Goal: Information Seeking & Learning: Learn about a topic

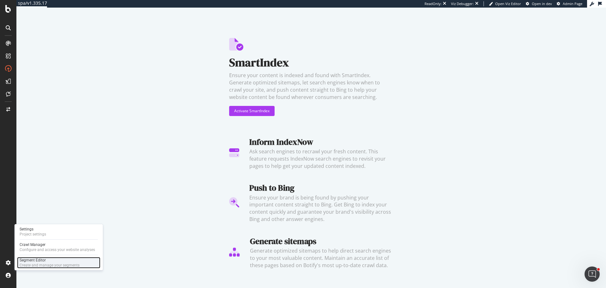
click at [53, 266] on div "Create and manage your segments" at bounding box center [50, 264] width 60 height 5
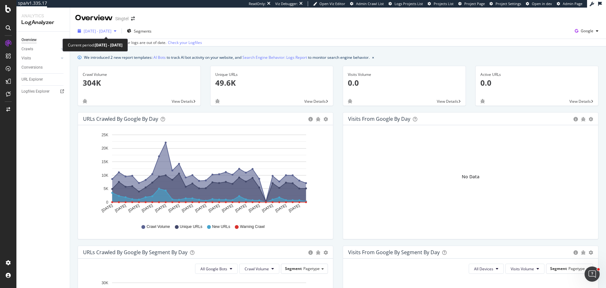
click at [112, 28] on span "2025 May. 2nd - May. 31st" at bounding box center [98, 30] width 28 height 5
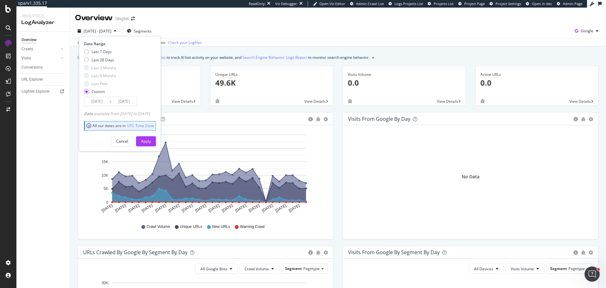
click at [42, 146] on div "Overview Crawls Daily Distribution Segments Distribution HTTP Codes Resources V…" at bounding box center [42, 160] width 53 height 256
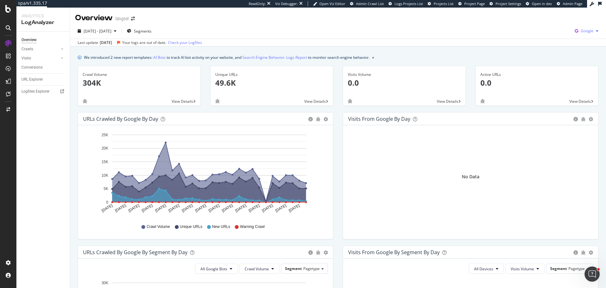
click at [583, 33] on span "Google" at bounding box center [587, 30] width 13 height 5
click at [547, 33] on div "OpenAI" at bounding box center [546, 36] width 44 height 9
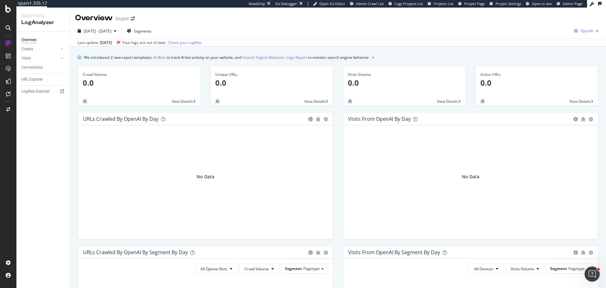
click at [575, 32] on icon "button" at bounding box center [576, 31] width 9 height 9
click at [543, 25] on span "Bing" at bounding box center [550, 25] width 23 height 6
click at [586, 29] on span "Bing" at bounding box center [590, 30] width 8 height 5
click at [555, 49] on span "Other AI Bots" at bounding box center [555, 49] width 23 height 6
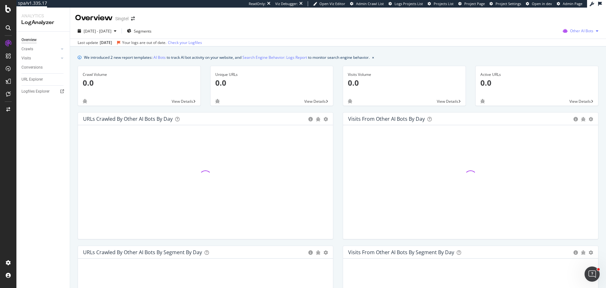
click at [579, 31] on span "Other AI Bots" at bounding box center [581, 30] width 23 height 5
click at [586, 44] on span "Google" at bounding box center [583, 44] width 25 height 6
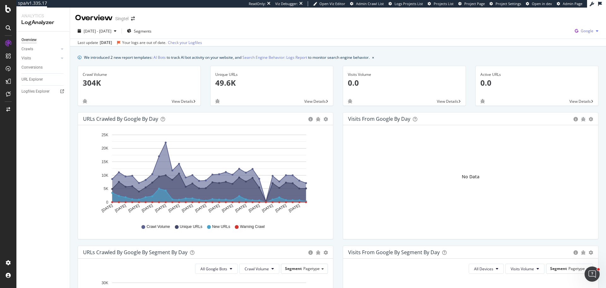
click at [586, 31] on span "Google" at bounding box center [587, 30] width 13 height 5
click at [313, 101] on span "View Details" at bounding box center [314, 101] width 21 height 5
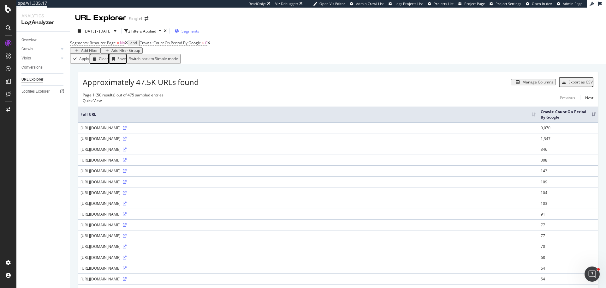
click at [199, 29] on span "Segments" at bounding box center [191, 30] width 18 height 5
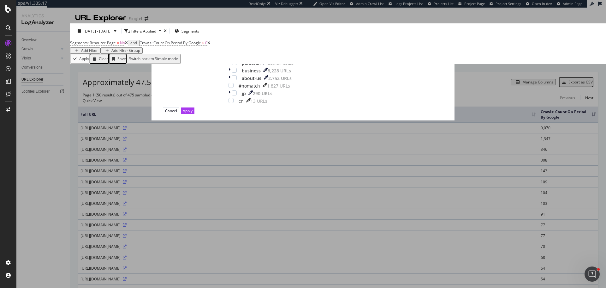
click at [229, 41] on icon "times" at bounding box center [227, 38] width 3 height 6
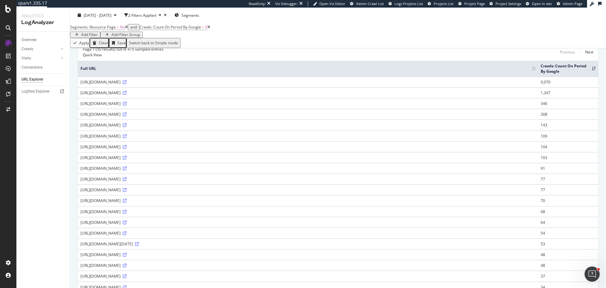
scroll to position [32, 0]
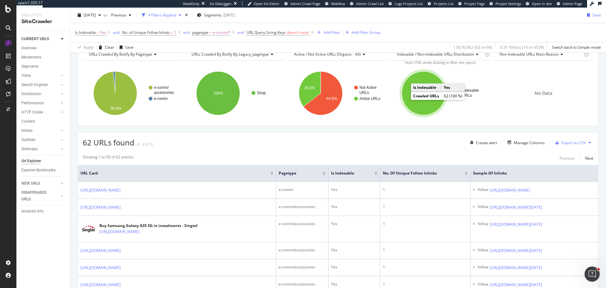
scroll to position [32, 0]
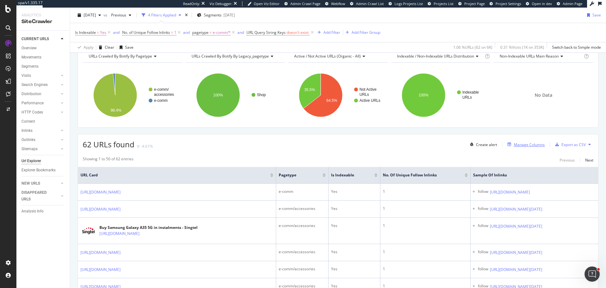
click at [522, 145] on div "Manage Columns" at bounding box center [529, 144] width 31 height 5
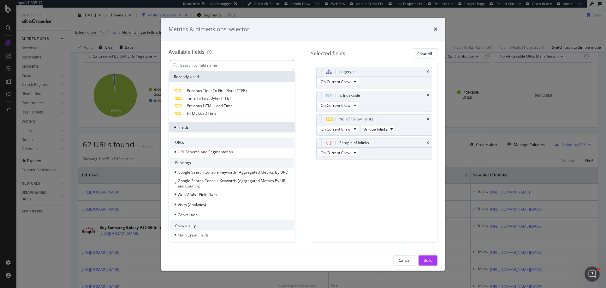
click at [200, 65] on input "modal" at bounding box center [237, 64] width 114 height 9
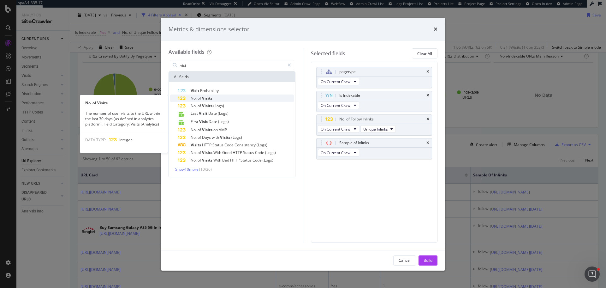
type input "visi"
click at [213, 98] on div "No. of Visits" at bounding box center [236, 98] width 116 height 8
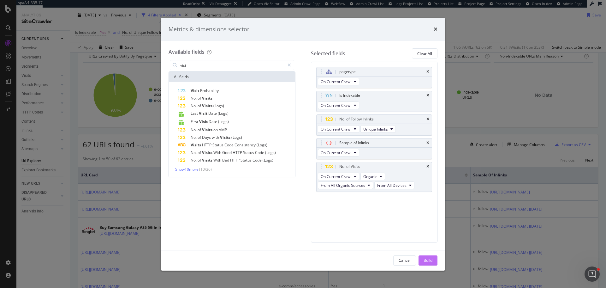
click at [428, 259] on div "Build" at bounding box center [428, 259] width 9 height 5
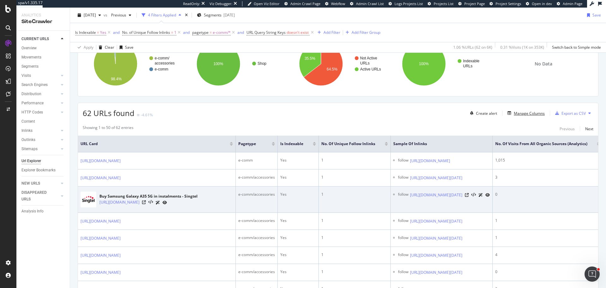
scroll to position [63, 0]
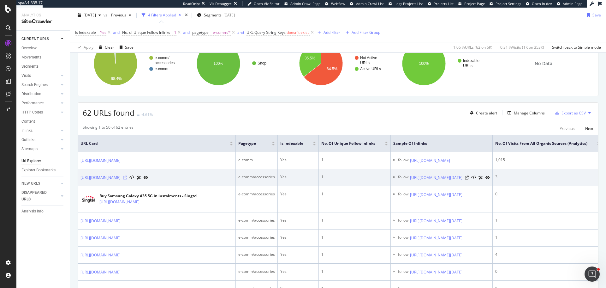
click at [127, 179] on icon at bounding box center [125, 178] width 4 height 4
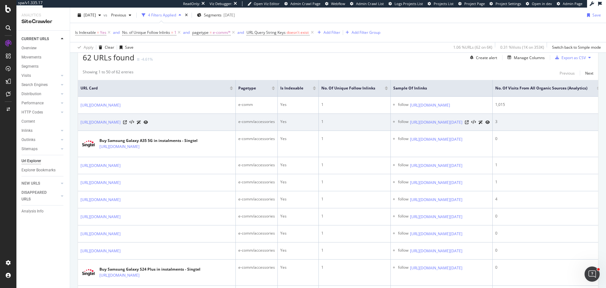
scroll to position [126, 0]
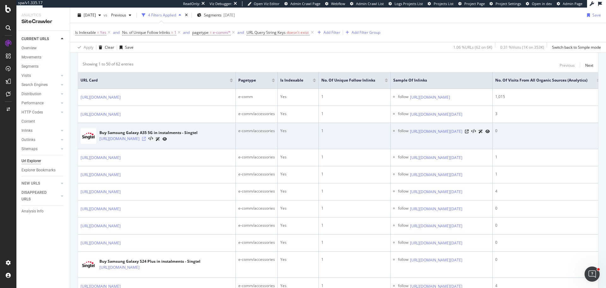
click at [146, 141] on icon at bounding box center [144, 139] width 4 height 4
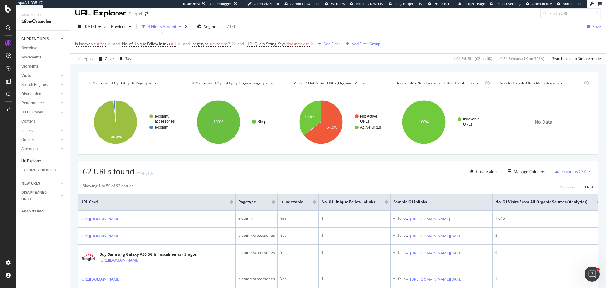
scroll to position [0, 0]
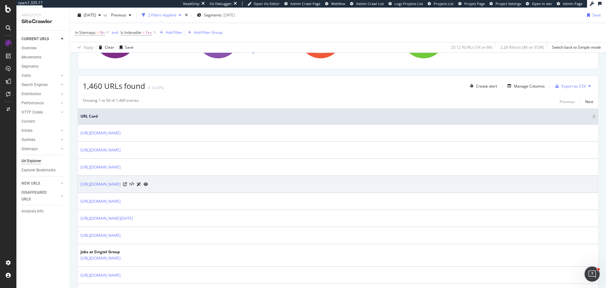
scroll to position [95, 0]
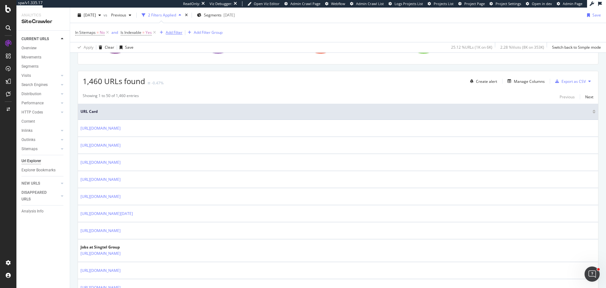
click at [175, 29] on div "Add Filter" at bounding box center [169, 32] width 25 height 7
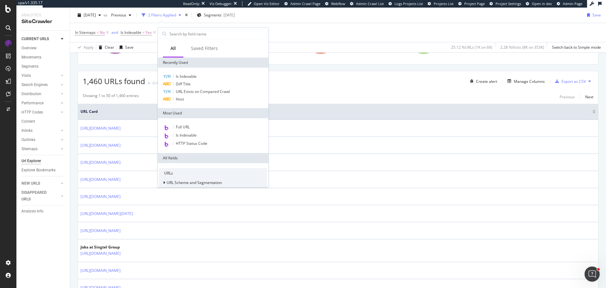
click at [183, 184] on span "URL Scheme and Segmentation" at bounding box center [194, 182] width 55 height 5
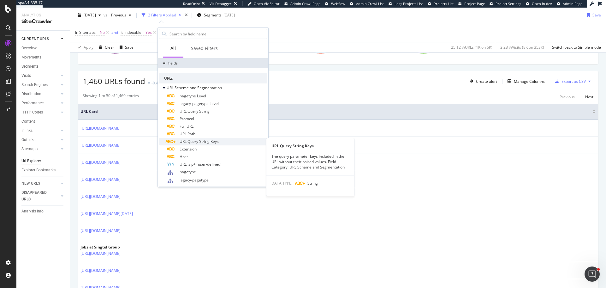
click at [205, 141] on span "URL Query String Keys" at bounding box center [199, 141] width 39 height 5
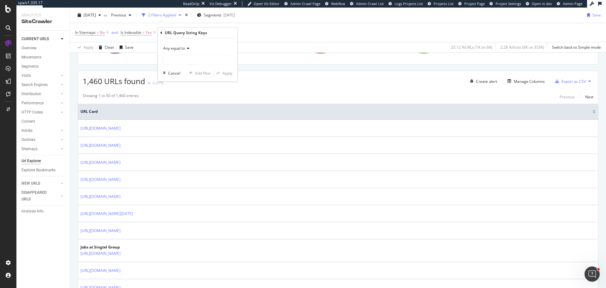
click at [180, 47] on span "Any equal to" at bounding box center [174, 47] width 22 height 5
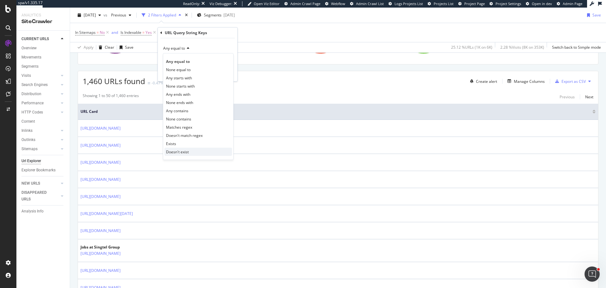
click at [192, 151] on div "Doesn't exist" at bounding box center [199, 152] width 68 height 8
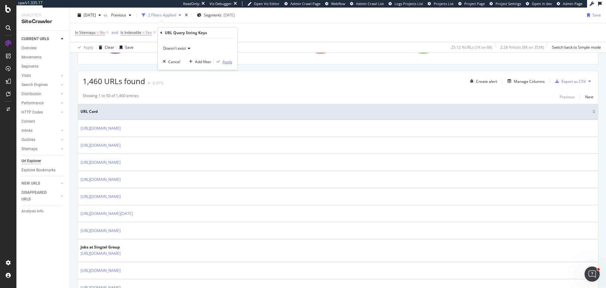
click at [224, 61] on div "Apply" at bounding box center [228, 61] width 10 height 5
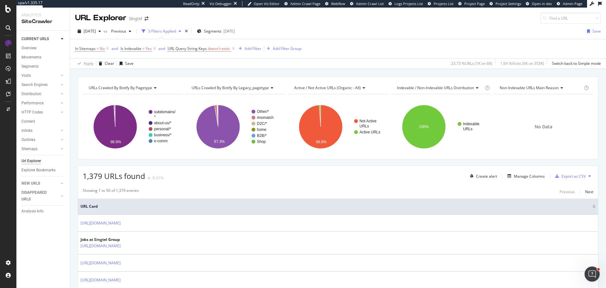
scroll to position [32, 0]
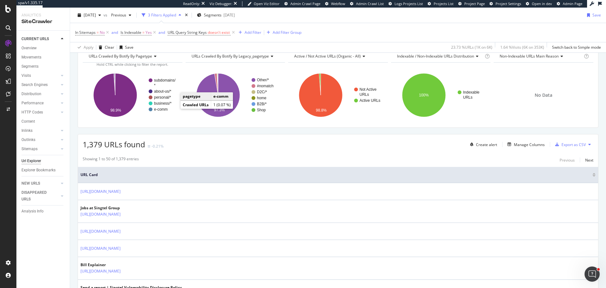
click at [159, 110] on text "e-comm" at bounding box center [161, 109] width 14 height 4
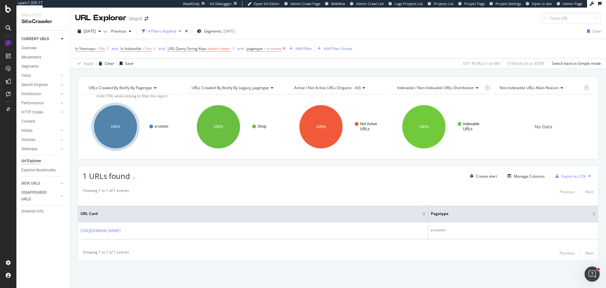
click at [287, 50] on icon at bounding box center [284, 48] width 5 height 6
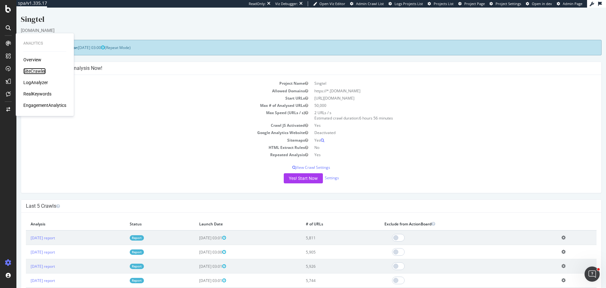
click at [34, 70] on div "SiteCrawler" at bounding box center [34, 71] width 22 height 6
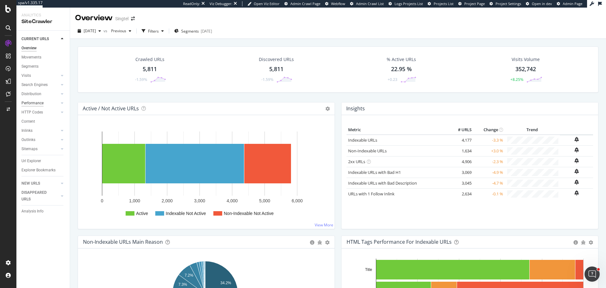
click at [36, 104] on div "Performance" at bounding box center [32, 103] width 22 height 7
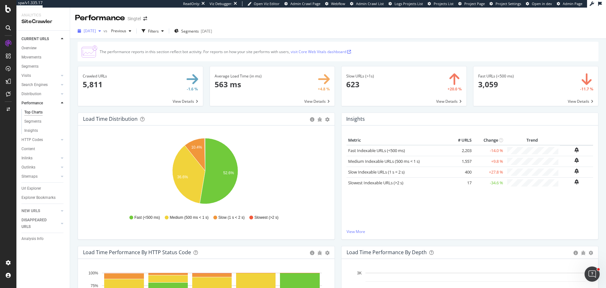
click at [96, 30] on span "[DATE]" at bounding box center [90, 30] width 12 height 5
click at [135, 60] on div "2025 Jul. 27th 5.9K URLs" at bounding box center [116, 64] width 75 height 12
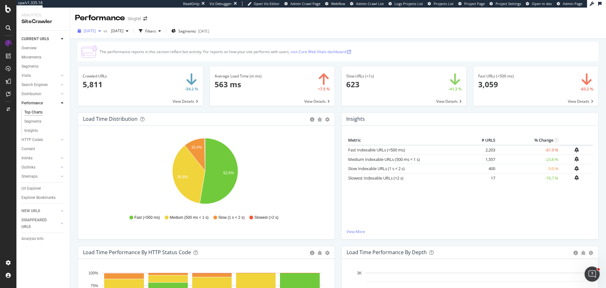
click at [86, 35] on div "[DATE]" at bounding box center [89, 30] width 28 height 9
click at [118, 65] on div "2025 Jul. 27th 5.9K URLs" at bounding box center [112, 66] width 56 height 6
click at [96, 33] on span "2025 Jul. 27th" at bounding box center [90, 30] width 12 height 5
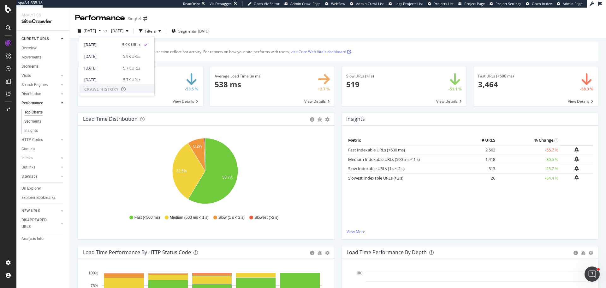
scroll to position [32, 0]
click at [388, 37] on div "2025 Jul. 27th vs 2025 May. 11th Filters Segments 2025-04-22" at bounding box center [338, 32] width 536 height 13
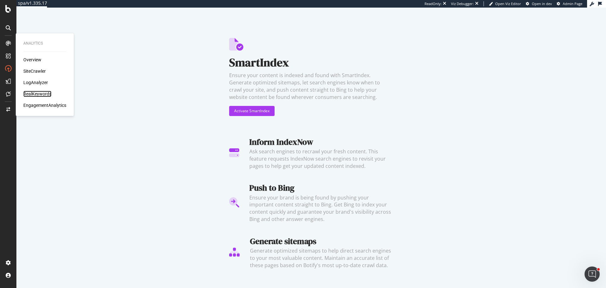
click at [36, 96] on div "RealKeywords" at bounding box center [37, 94] width 28 height 6
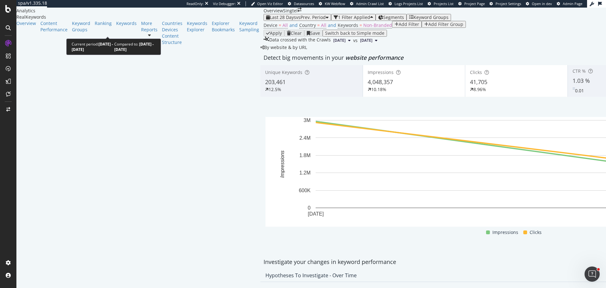
click at [296, 20] on span "vs Prev. Period" at bounding box center [311, 17] width 30 height 6
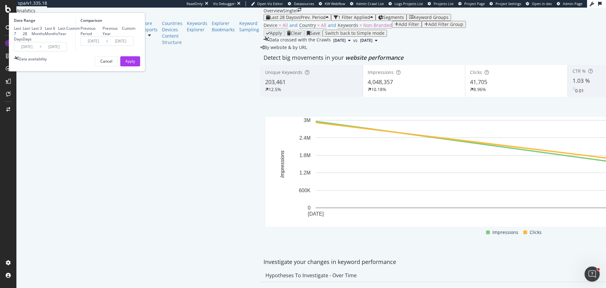
click at [58, 36] on div "Last 6 Months" at bounding box center [51, 31] width 13 height 11
type input "2025/02/09"
type input "2024/08/12"
type input "2025/02/08"
click at [135, 64] on div "Apply" at bounding box center [130, 60] width 10 height 5
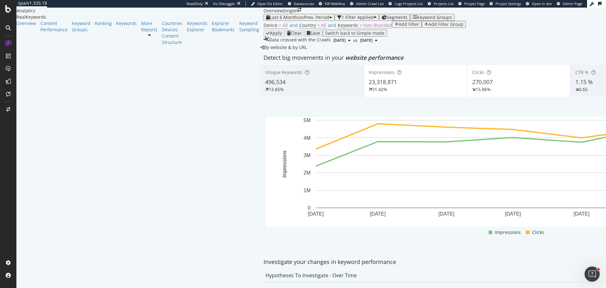
click at [399, 27] on div "Add Filter" at bounding box center [409, 24] width 21 height 5
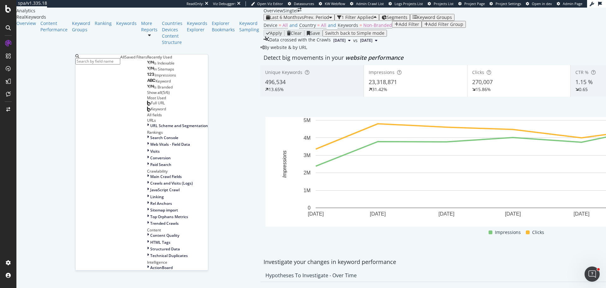
click at [113, 63] on input "text" at bounding box center [97, 61] width 45 height 6
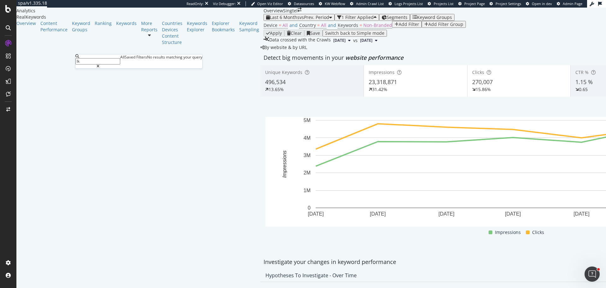
type input "l"
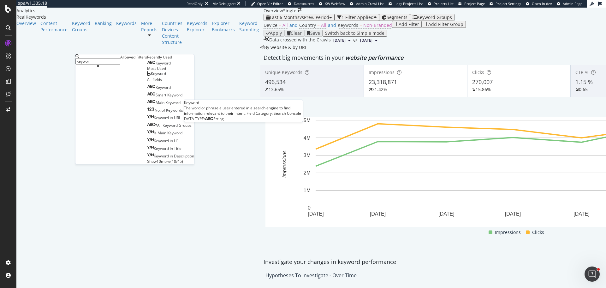
type input "keywor"
click at [147, 66] on div "Keyword" at bounding box center [159, 63] width 24 height 5
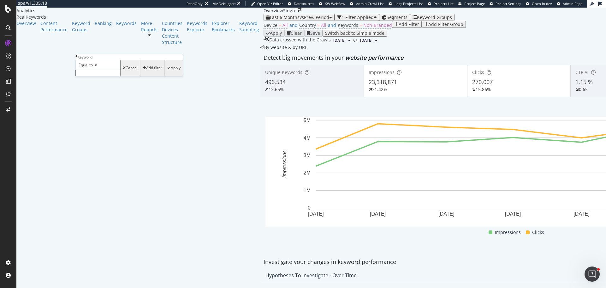
click at [97, 67] on icon at bounding box center [95, 65] width 4 height 4
click at [93, 116] on span "Contains" at bounding box center [84, 113] width 15 height 5
click at [89, 76] on input "text" at bounding box center [97, 73] width 45 height 6
type input "iphone"
click at [171, 72] on div "Apply" at bounding box center [176, 70] width 10 height 4
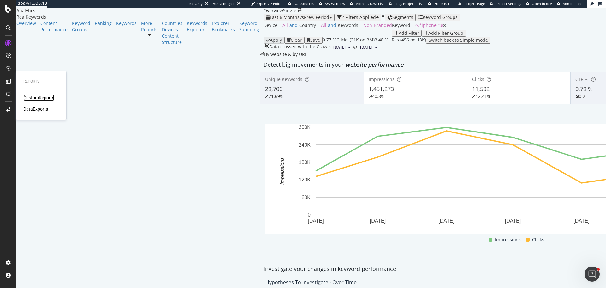
click at [32, 96] on div "CustomReports" at bounding box center [38, 97] width 31 height 6
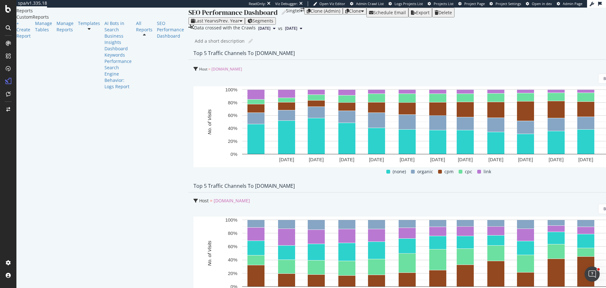
scroll to position [253, 0]
click at [78, 31] on div at bounding box center [89, 29] width 22 height 4
click at [105, 64] on div "Keywords Performance" at bounding box center [118, 58] width 27 height 13
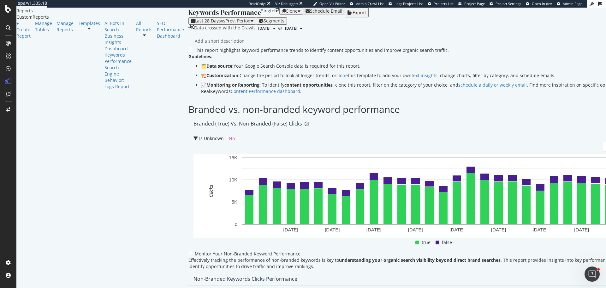
scroll to position [347, 0]
